Goal: Task Accomplishment & Management: Use online tool/utility

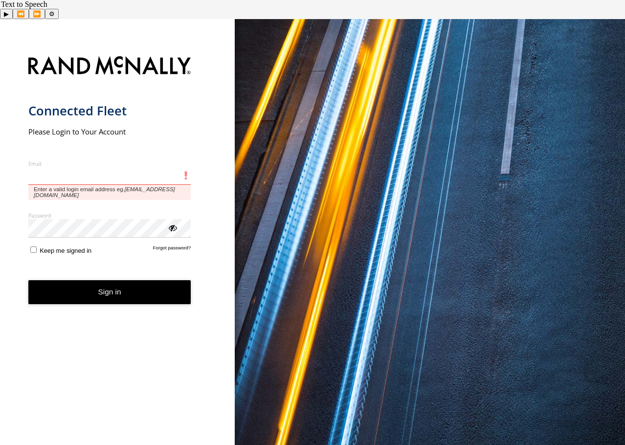
type input "**********"
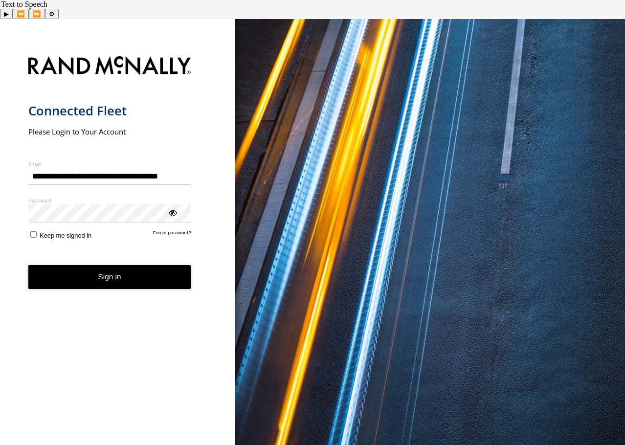
click at [28, 265] on button "Sign in" at bounding box center [109, 277] width 163 height 24
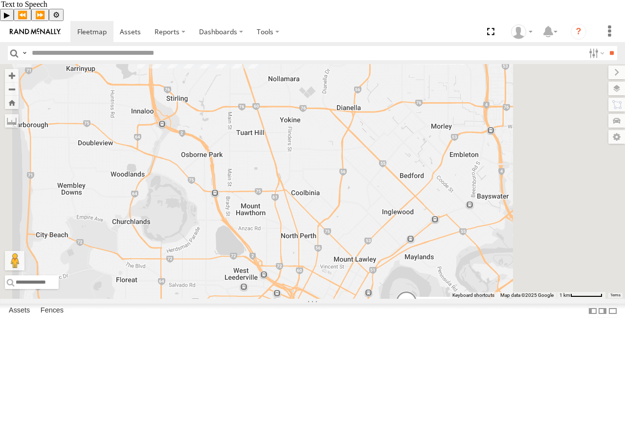
click at [211, 21] on div "4" at bounding box center [201, 11] width 20 height 20
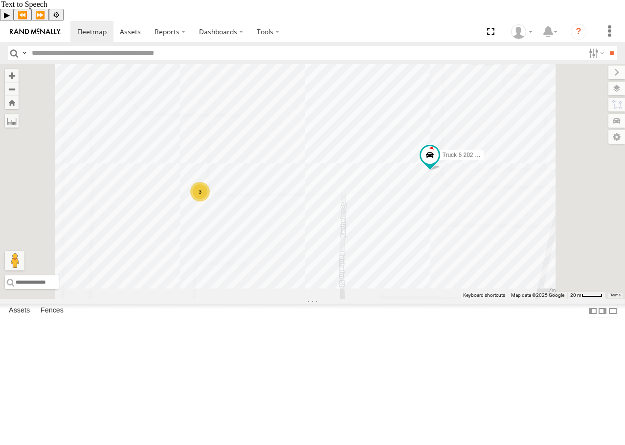
click at [210, 201] on div "3" at bounding box center [200, 192] width 20 height 20
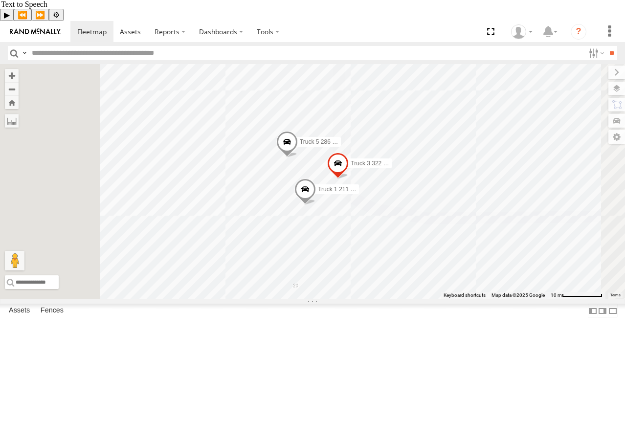
click at [0, 0] on div "Truck 4 626 1DXF114" at bounding box center [0, 0] width 0 height 0
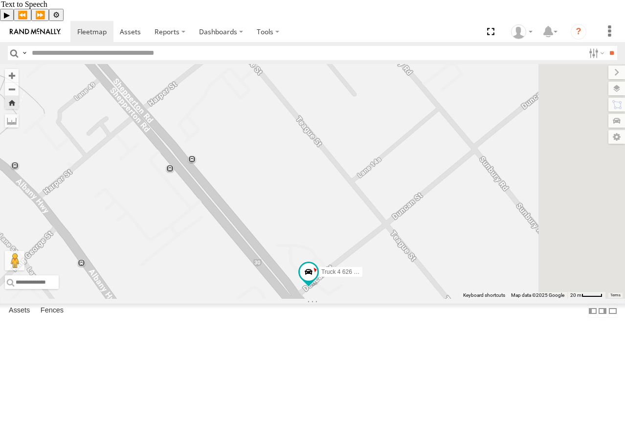
drag, startPoint x: 460, startPoint y: 294, endPoint x: 337, endPoint y: 293, distance: 122.8
click at [337, 293] on div "Truck 4 626 1DXF114" at bounding box center [312, 181] width 625 height 235
click at [622, 82] on label at bounding box center [607, 89] width 36 height 14
click at [0, 0] on label at bounding box center [0, 0] width 0 height 0
click at [0, 0] on span "Satellite + Roadmap" at bounding box center [0, 0] width 0 height 0
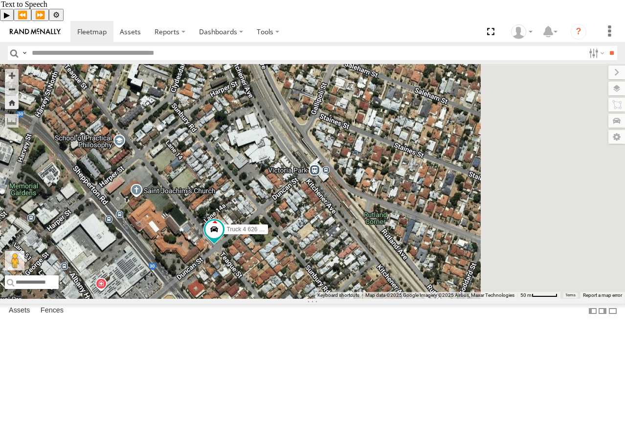
drag, startPoint x: 439, startPoint y: 264, endPoint x: 338, endPoint y: 310, distance: 111.0
click at [338, 299] on div "Truck 4 626 1DXF114" at bounding box center [312, 181] width 625 height 235
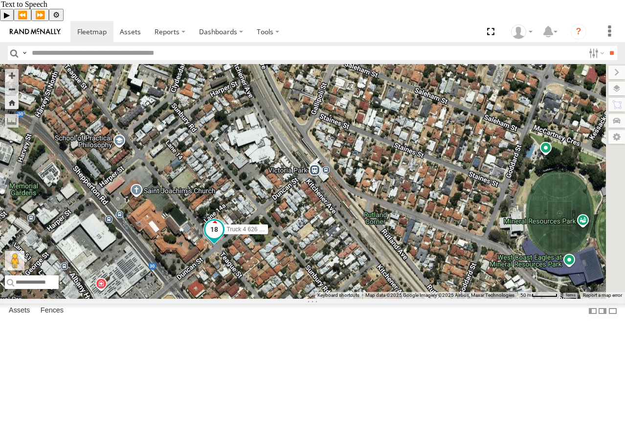
click at [223, 238] on span at bounding box center [214, 230] width 18 height 18
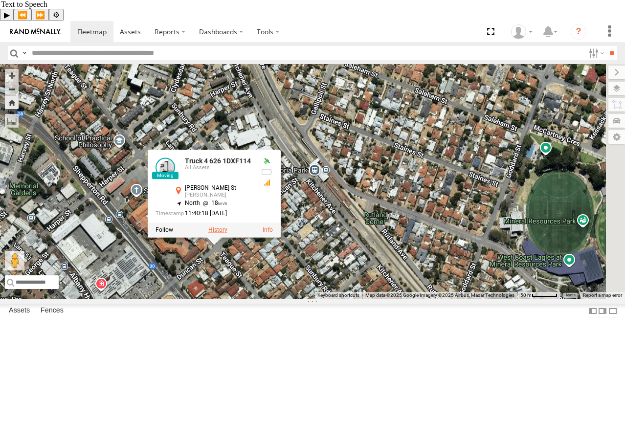
click at [227, 234] on label at bounding box center [217, 230] width 19 height 7
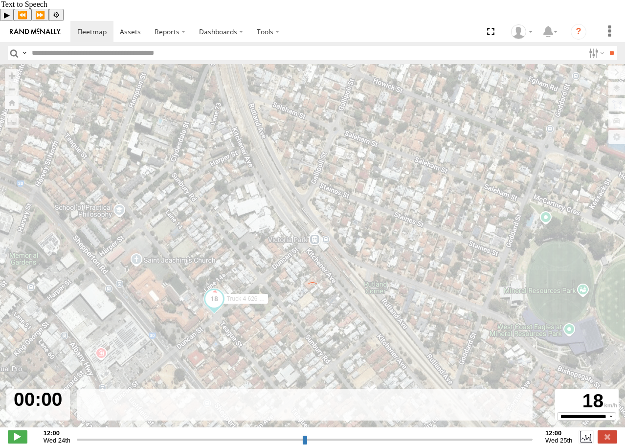
type input "**********"
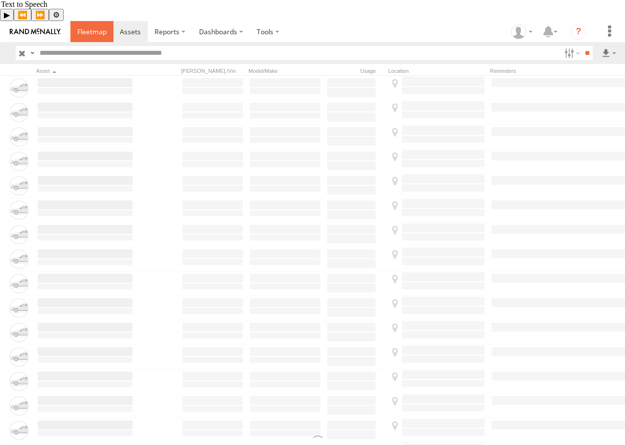
click at [93, 27] on span at bounding box center [91, 31] width 29 height 9
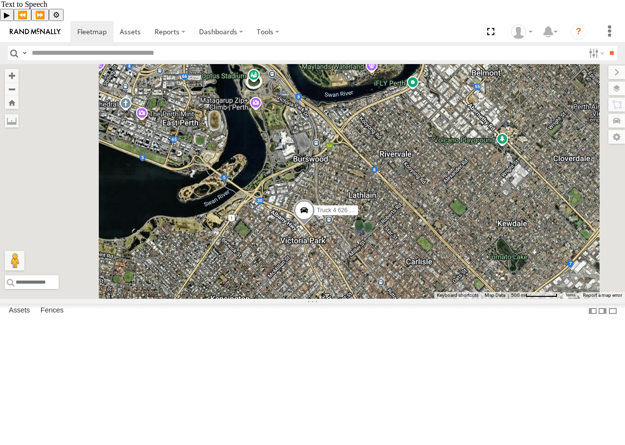
drag, startPoint x: 418, startPoint y: 150, endPoint x: 419, endPoint y: 223, distance: 73.8
click at [419, 223] on div "Truck 4 626 1DXF114 Truck 2 321 - 1ETQ542" at bounding box center [312, 181] width 625 height 235
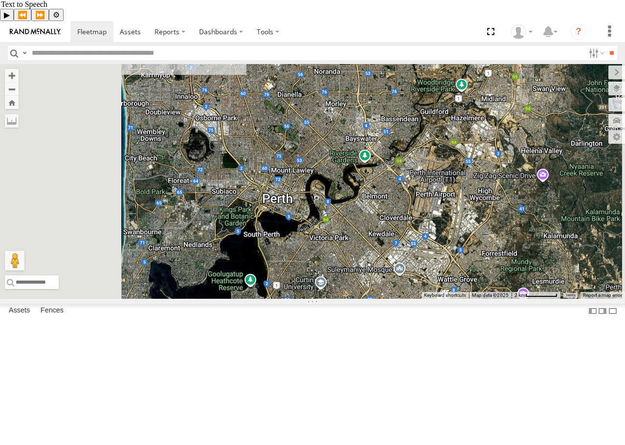
click at [411, 321] on span at bounding box center [402, 312] width 18 height 18
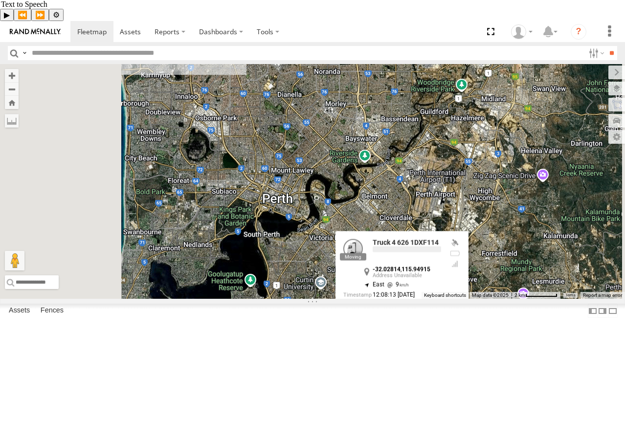
click at [415, 316] on label at bounding box center [405, 313] width 19 height 7
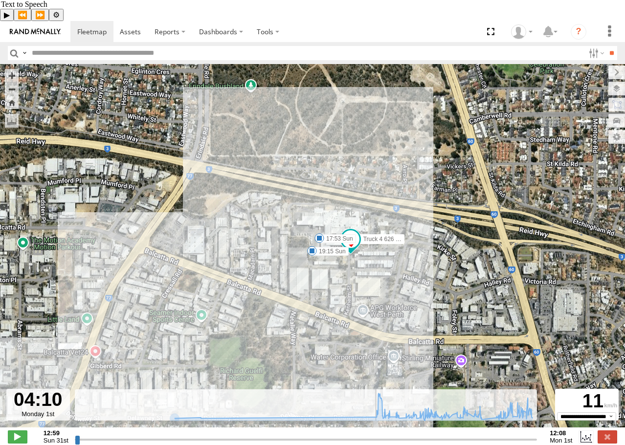
drag, startPoint x: 78, startPoint y: 425, endPoint x: 377, endPoint y: 419, distance: 298.4
type input "**********"
click at [377, 435] on input "range" at bounding box center [306, 439] width 462 height 9
